Goal: Task Accomplishment & Management: Use online tool/utility

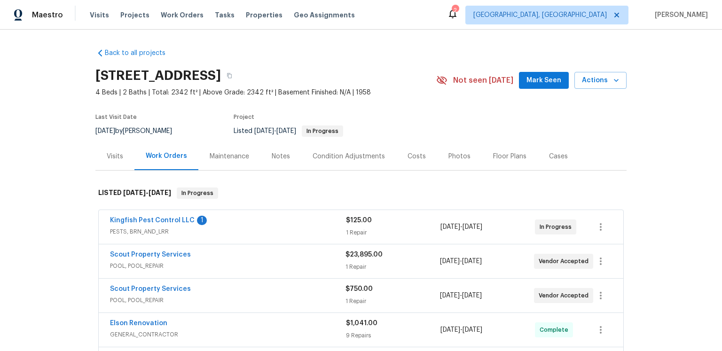
click at [460, 142] on section "[STREET_ADDRESS] 4 Beds | 2 Baths | Total: 2342 ft² | Above Grade: 2342 ft² | B…" at bounding box center [360, 102] width 531 height 79
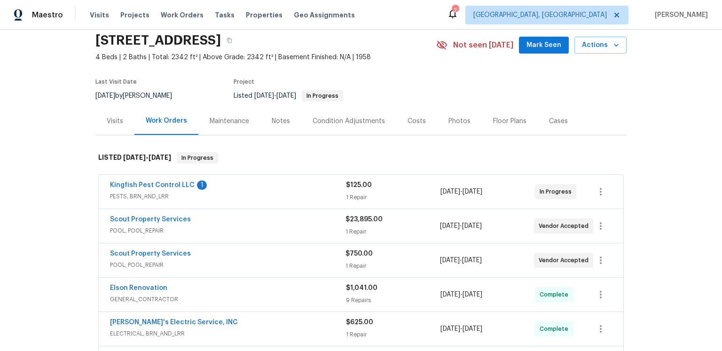
scroll to position [154, 0]
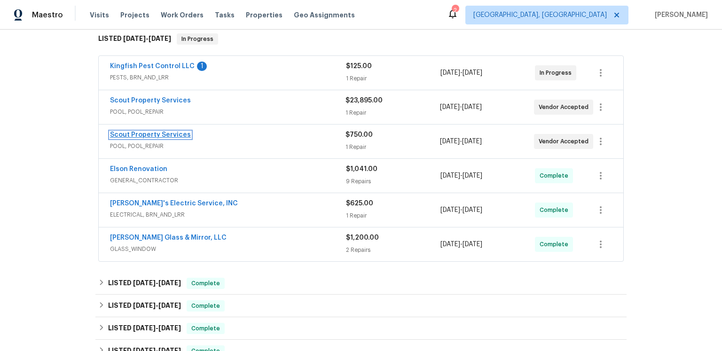
click at [186, 138] on link "Scout Property Services" at bounding box center [150, 135] width 81 height 7
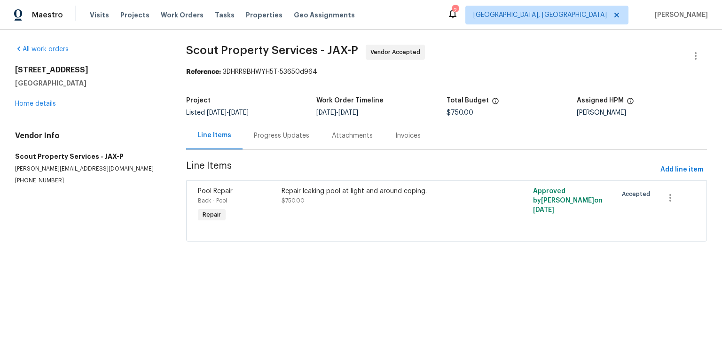
click at [289, 149] on div "Progress Updates" at bounding box center [281, 136] width 78 height 28
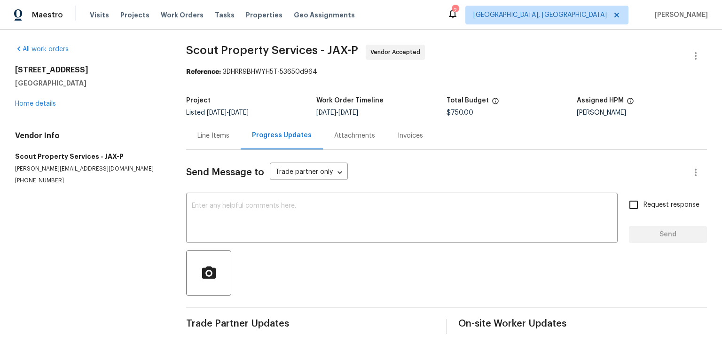
scroll to position [58, 0]
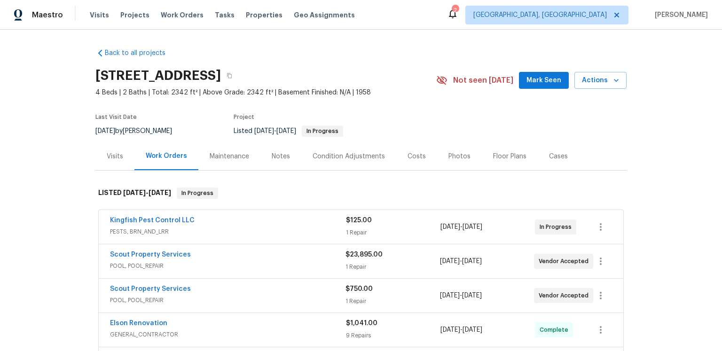
scroll to position [145, 0]
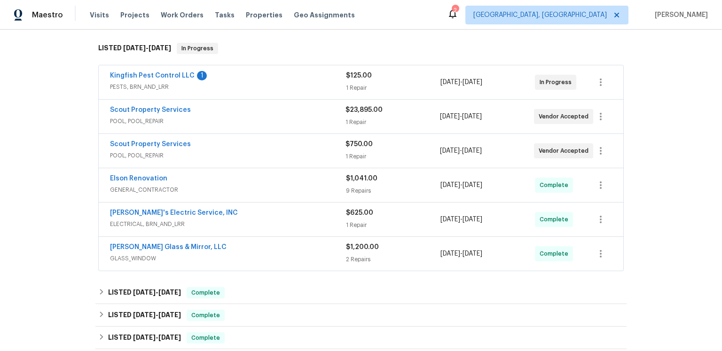
click at [191, 115] on span "Scout Property Services" at bounding box center [150, 109] width 81 height 9
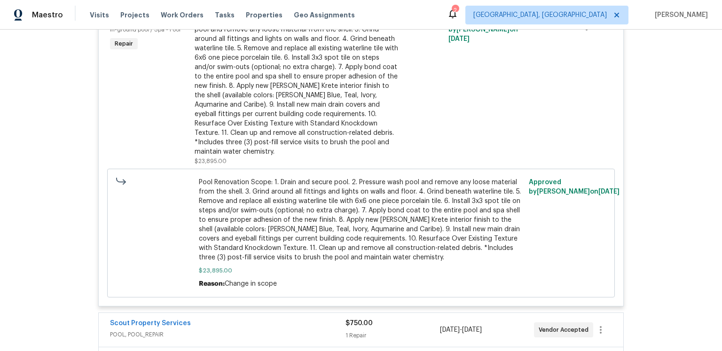
scroll to position [141, 0]
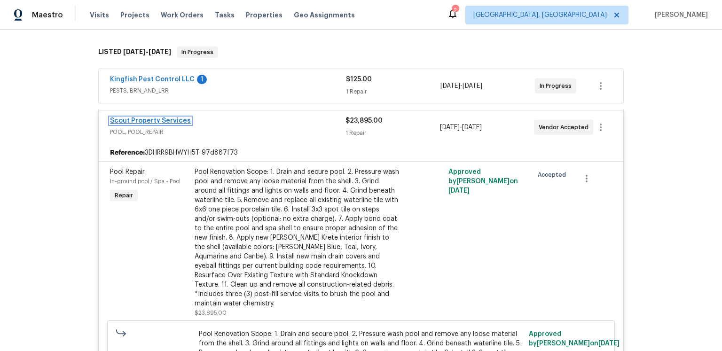
click at [191, 124] on link "Scout Property Services" at bounding box center [150, 120] width 81 height 7
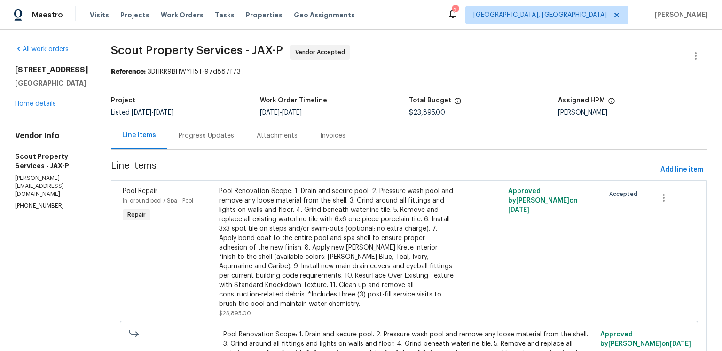
click at [371, 84] on section "Scout Property Services - JAX-P Vendor Accepted Reference: 3DHRR9BHWYH5T-97d887…" at bounding box center [409, 253] width 596 height 416
